Goal: Task Accomplishment & Management: Manage account settings

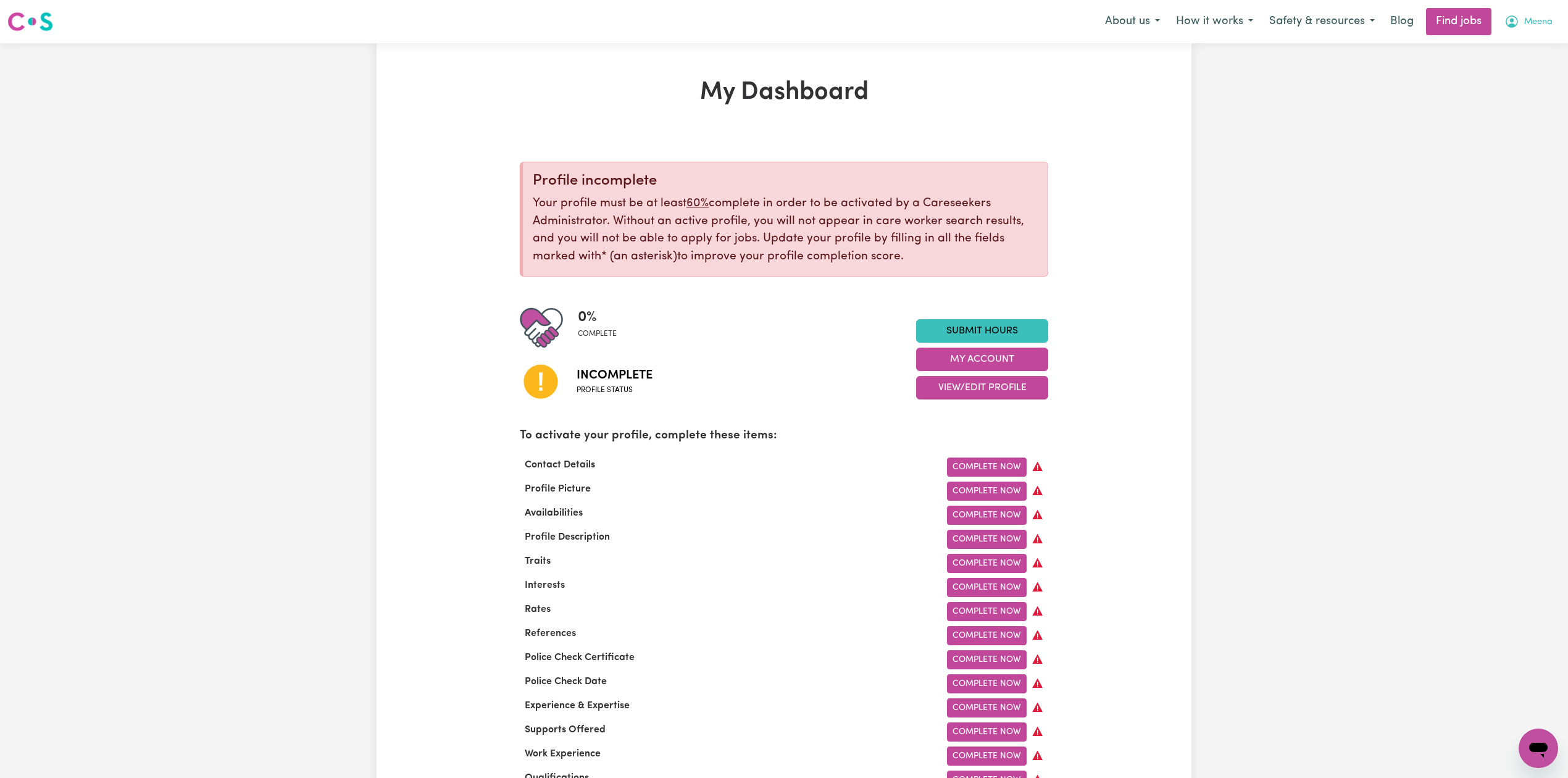
click at [1541, 18] on span "Meena" at bounding box center [1538, 22] width 28 height 14
click at [1503, 89] on link "Logout" at bounding box center [1511, 94] width 98 height 23
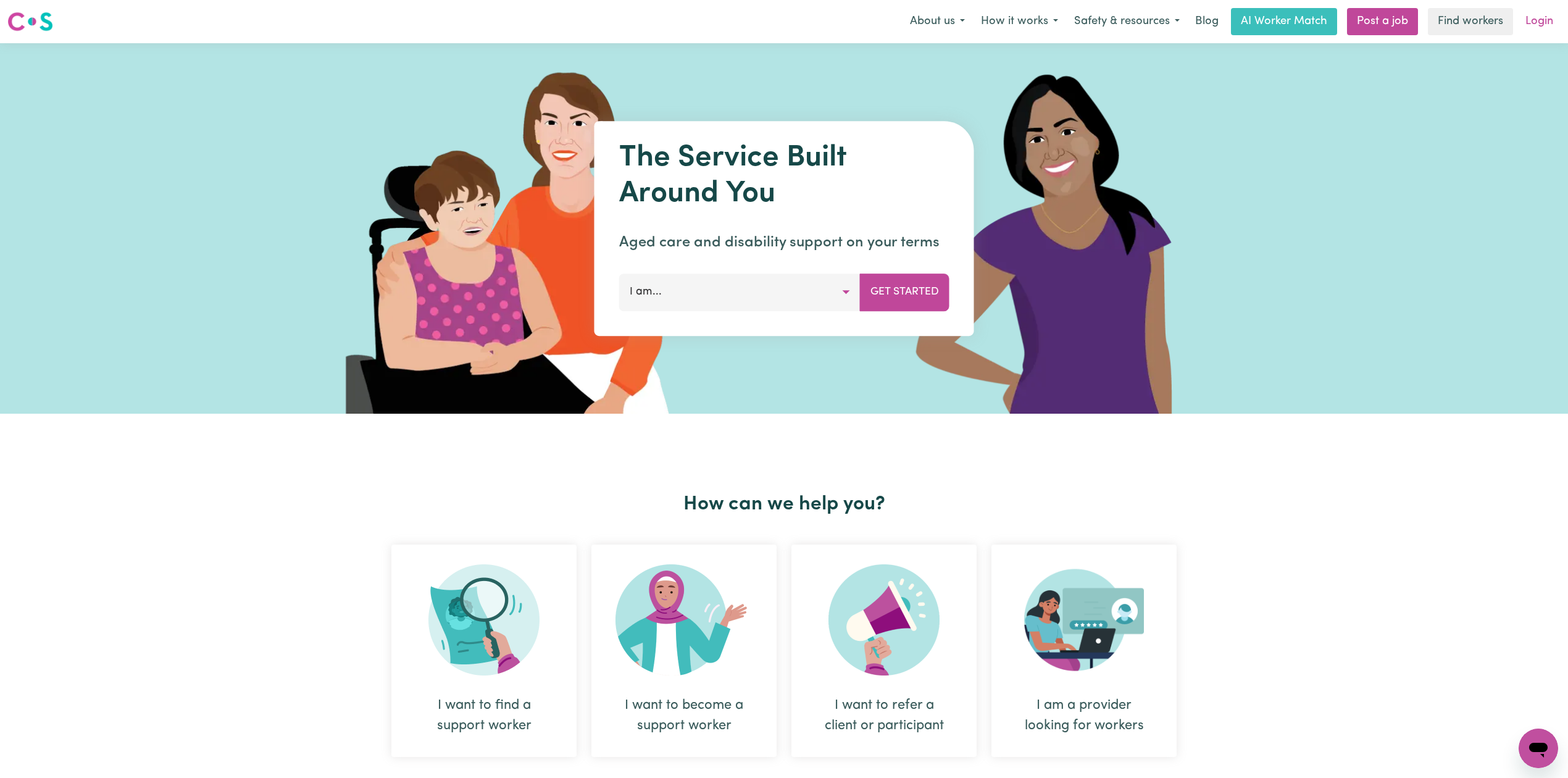
click at [1551, 20] on link "Login" at bounding box center [1539, 21] width 43 height 27
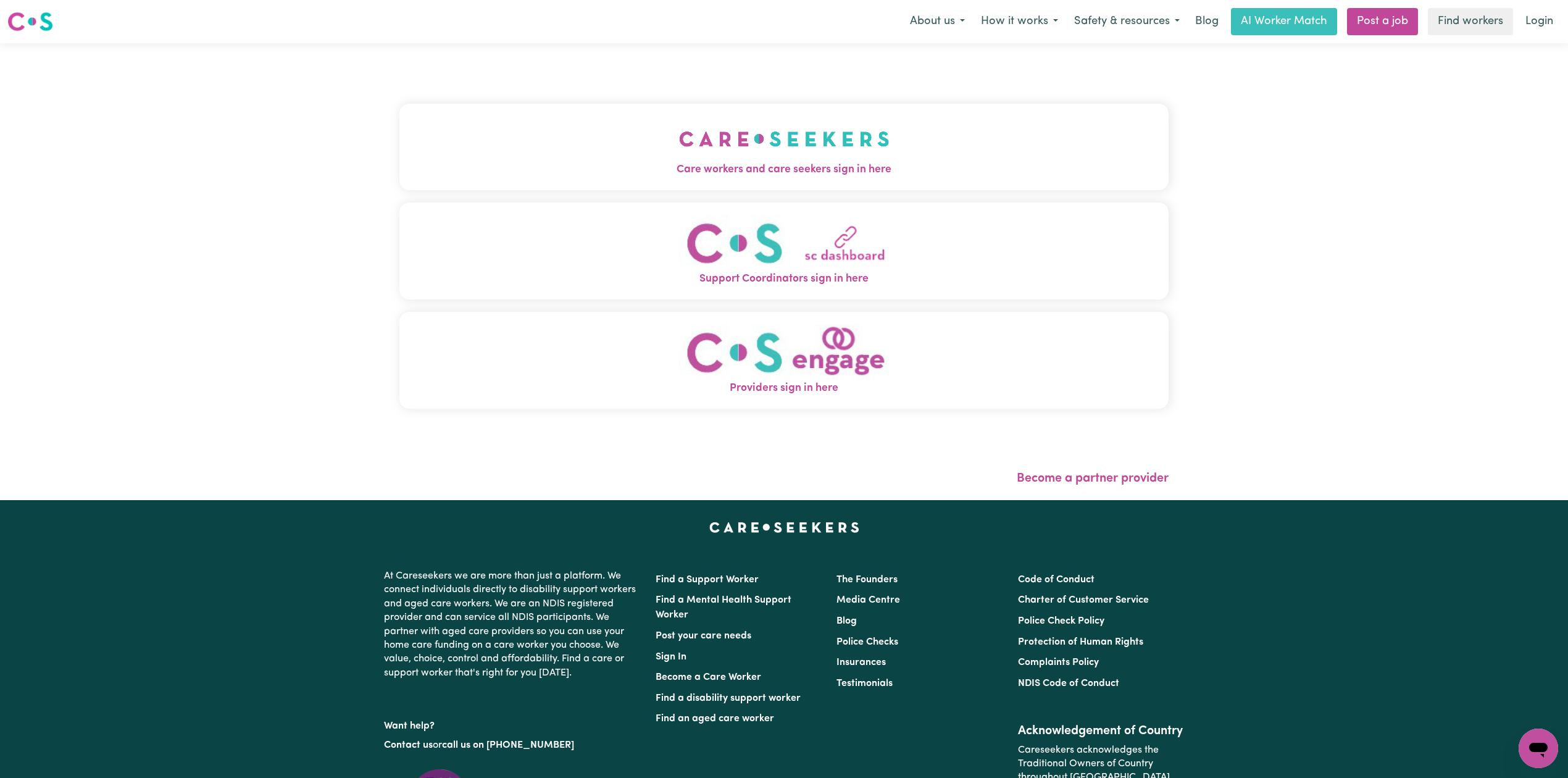
click at [613, 132] on button "Care workers and care seekers sign in here" at bounding box center [784, 147] width 769 height 87
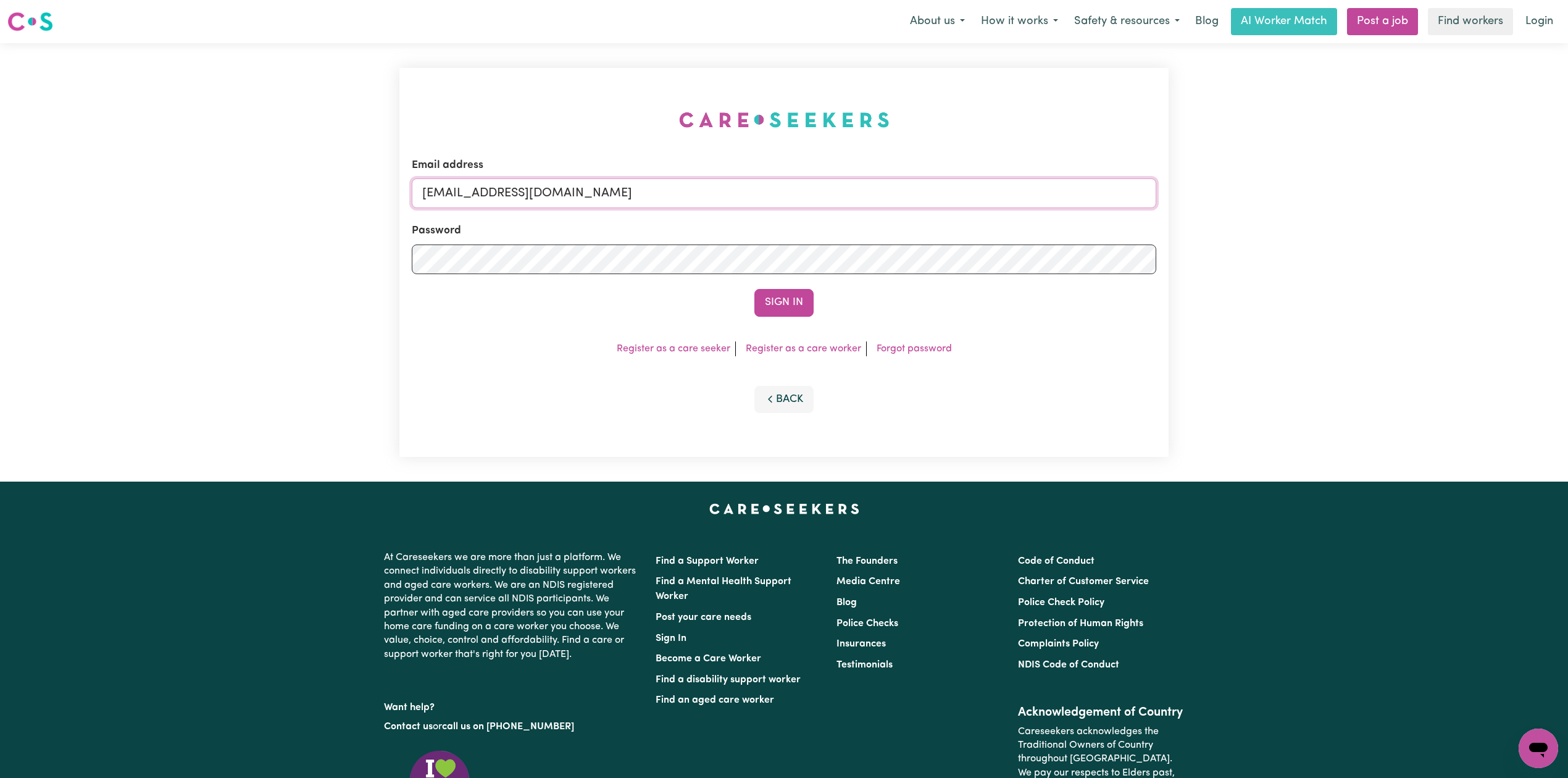
click at [625, 195] on input "[EMAIL_ADDRESS][DOMAIN_NAME]" at bounding box center [784, 194] width 744 height 30
drag, startPoint x: 487, startPoint y: 190, endPoint x: 837, endPoint y: 237, distance: 353.1
click at [845, 227] on form "Email address Superuser~[EMAIL_ADDRESS][DOMAIN_NAME] Password Sign In" at bounding box center [784, 237] width 744 height 159
type input "Superuser~[EMAIL_ADDRESS][DOMAIN_NAME]"
click at [771, 302] on button "Sign In" at bounding box center [784, 302] width 60 height 27
